Goal: Task Accomplishment & Management: Use online tool/utility

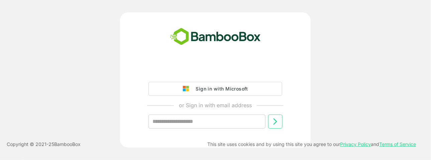
click at [226, 91] on div "Sign in with Microsoft" at bounding box center [219, 89] width 55 height 9
click at [223, 89] on div "Sign in with Microsoft" at bounding box center [219, 89] width 55 height 9
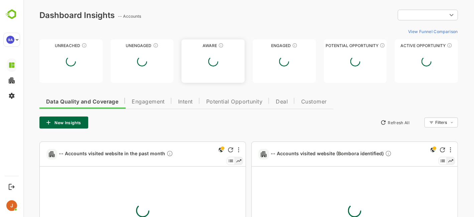
type input "**********"
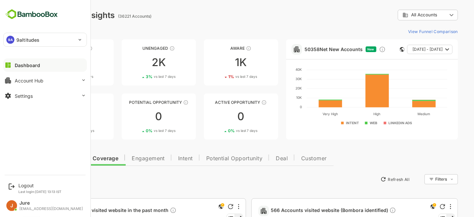
click at [32, 39] on p "9altitudes" at bounding box center [27, 39] width 23 height 7
click at [30, 98] on div at bounding box center [237, 108] width 474 height 217
click at [16, 94] on div "Settings" at bounding box center [24, 96] width 18 height 6
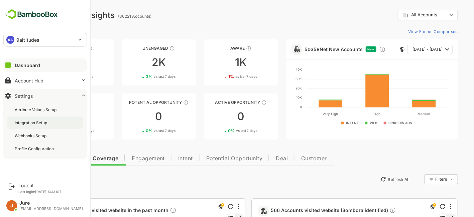
click at [47, 124] on div "Integration Setup" at bounding box center [32, 123] width 34 height 6
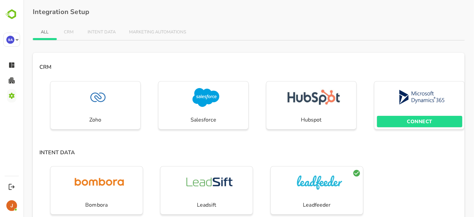
click at [431, 123] on span "CONNECT" at bounding box center [419, 121] width 79 height 9
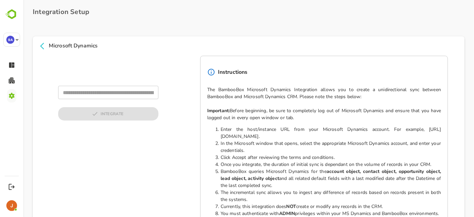
click at [105, 97] on input "text" at bounding box center [108, 92] width 100 height 13
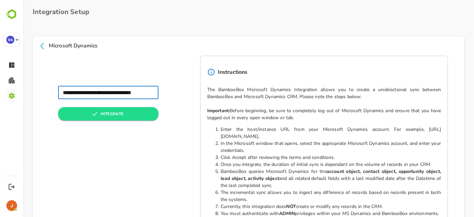
drag, startPoint x: 150, startPoint y: 92, endPoint x: 60, endPoint y: 86, distance: 89.7
click at [60, 86] on input "**********" at bounding box center [108, 92] width 100 height 13
paste input "*"
type input "**********"
click at [115, 117] on button "INTEGRATE" at bounding box center [108, 113] width 100 height 13
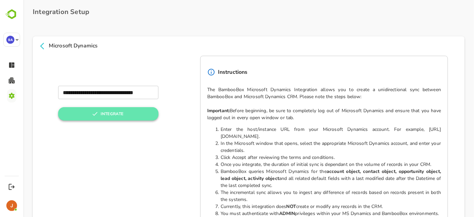
click at [117, 112] on button "INTEGRATE" at bounding box center [108, 113] width 100 height 13
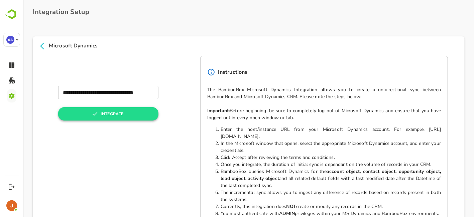
click at [118, 113] on button "INTEGRATE" at bounding box center [108, 113] width 100 height 13
